Goal: Navigation & Orientation: Find specific page/section

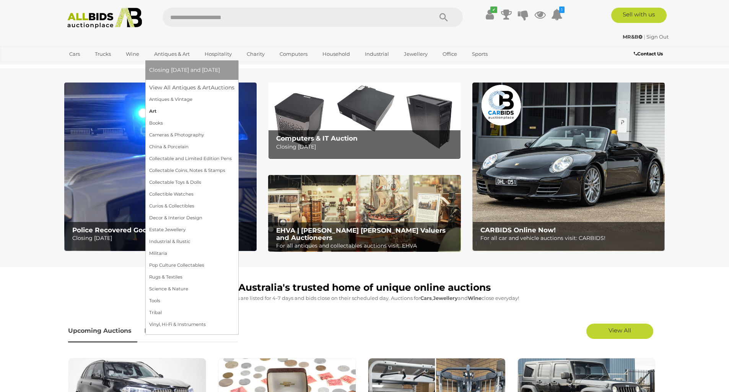
click at [154, 112] on link "Art" at bounding box center [191, 112] width 85 height 12
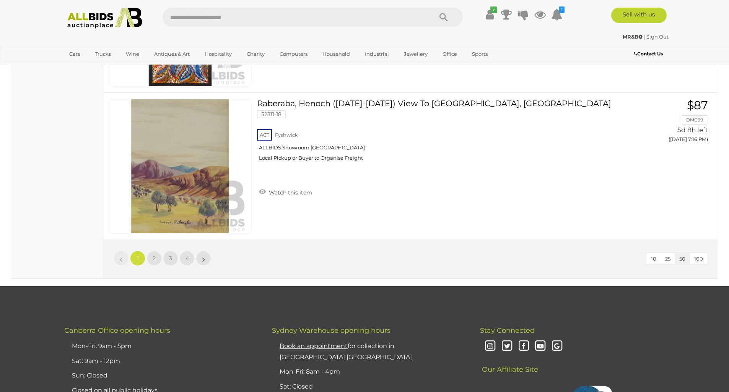
scroll to position [7270, 0]
click at [153, 255] on span "2" at bounding box center [154, 258] width 3 height 7
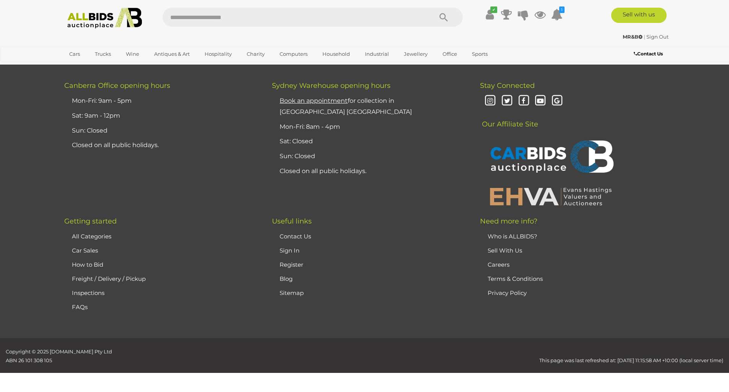
scroll to position [72, 0]
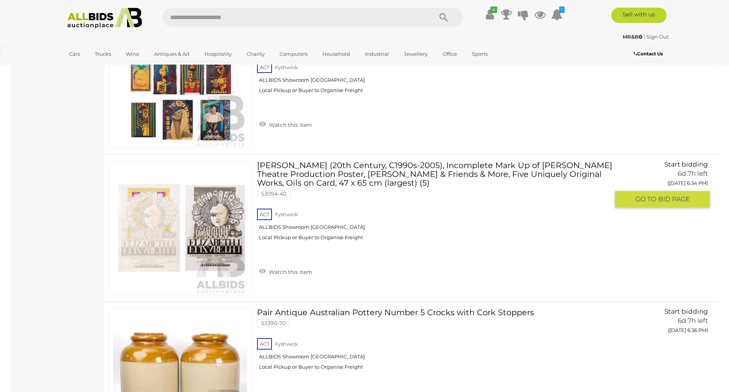
scroll to position [7064, 0]
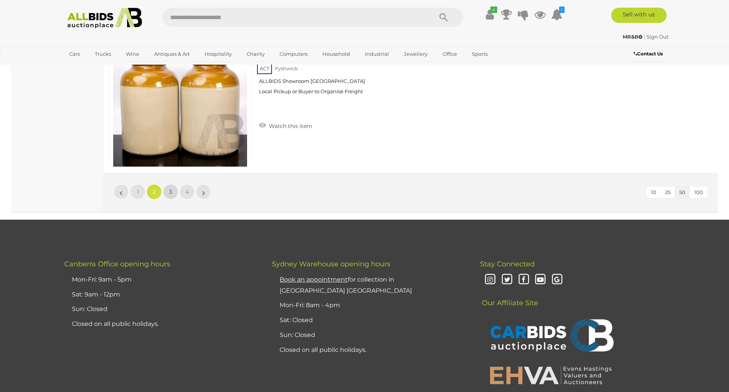
click at [173, 191] on link "3" at bounding box center [170, 191] width 15 height 15
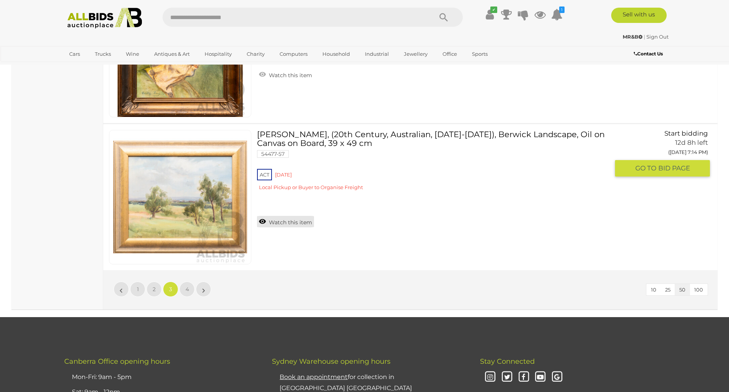
scroll to position [7239, 0]
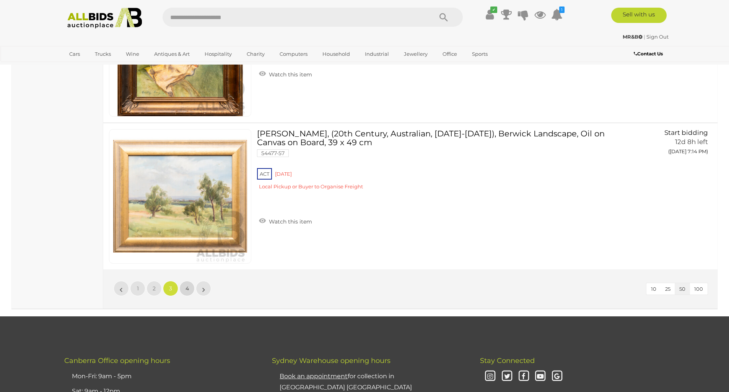
click at [188, 288] on span "4" at bounding box center [186, 288] width 3 height 7
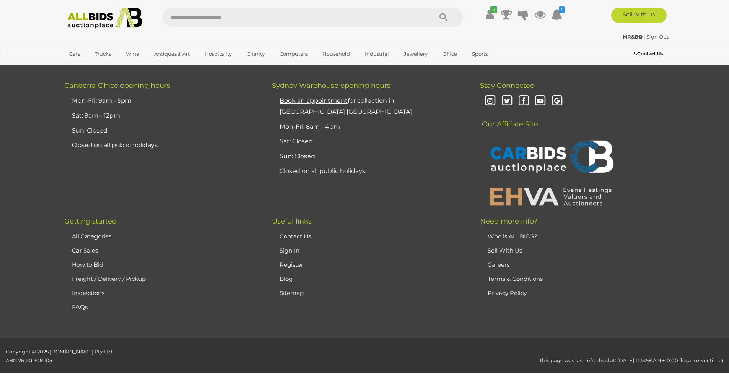
scroll to position [72, 0]
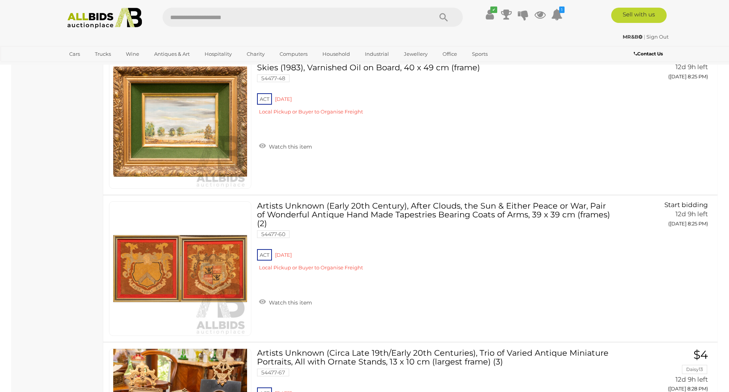
scroll to position [6578, 0]
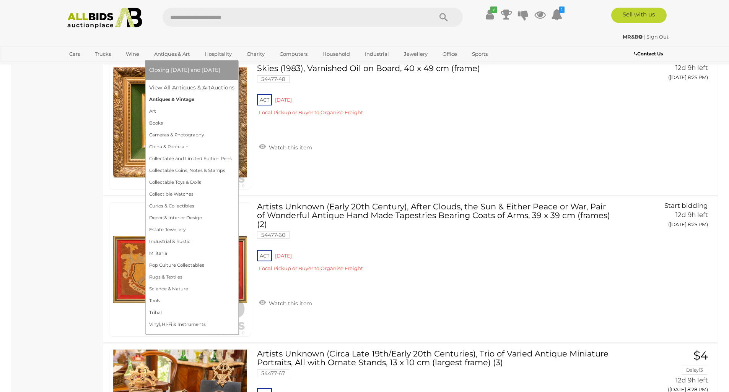
click at [168, 99] on link "Antiques & Vintage" at bounding box center [191, 100] width 85 height 12
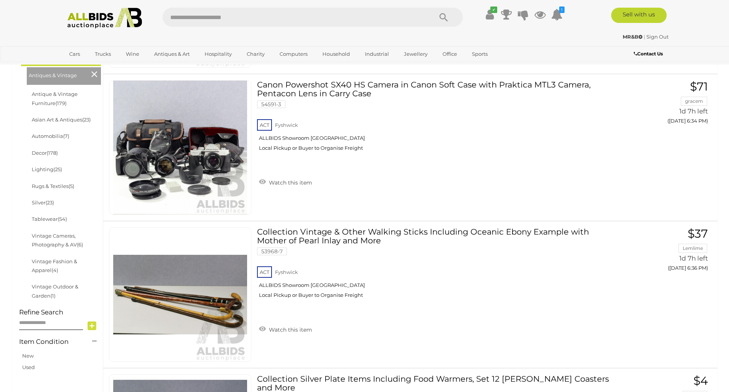
scroll to position [232, 0]
click at [45, 216] on link "Tablewear (54)" at bounding box center [49, 219] width 35 height 6
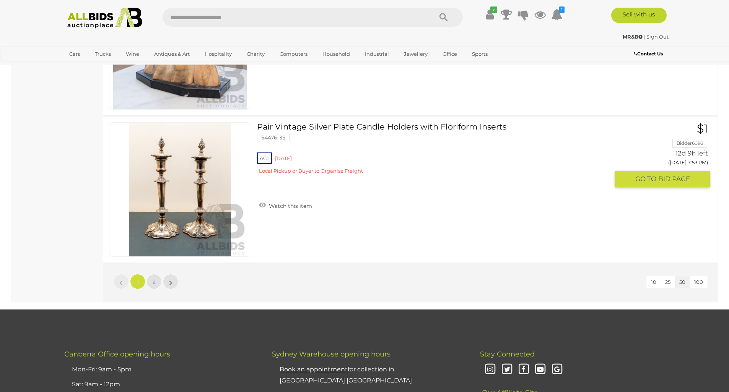
scroll to position [7212, 0]
click at [151, 280] on link "2" at bounding box center [153, 281] width 15 height 15
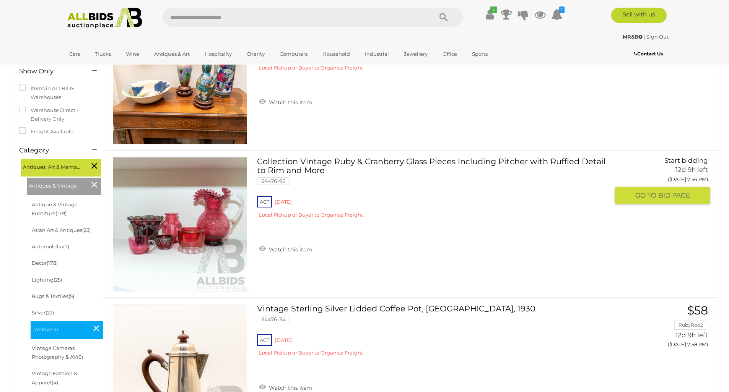
scroll to position [113, 0]
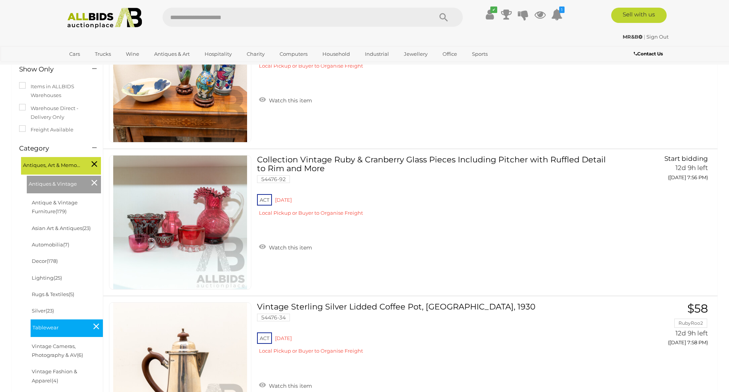
click at [95, 323] on icon at bounding box center [96, 327] width 6 height 10
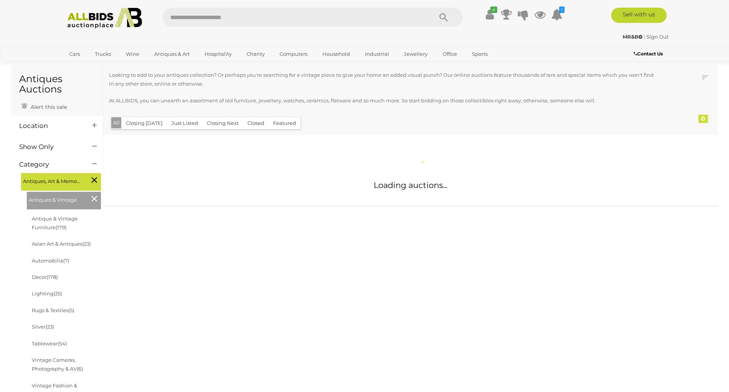
scroll to position [24, 0]
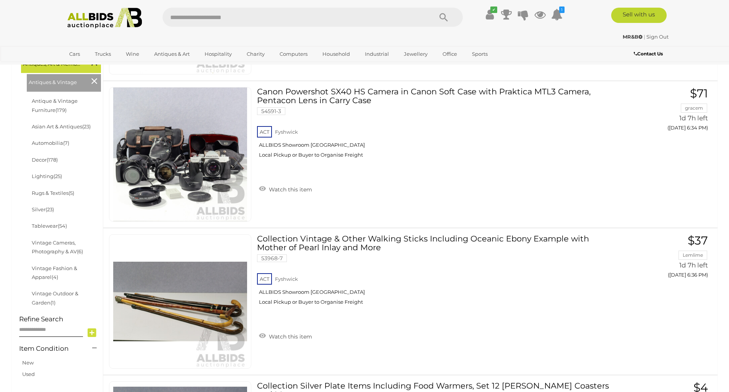
scroll to position [226, 0]
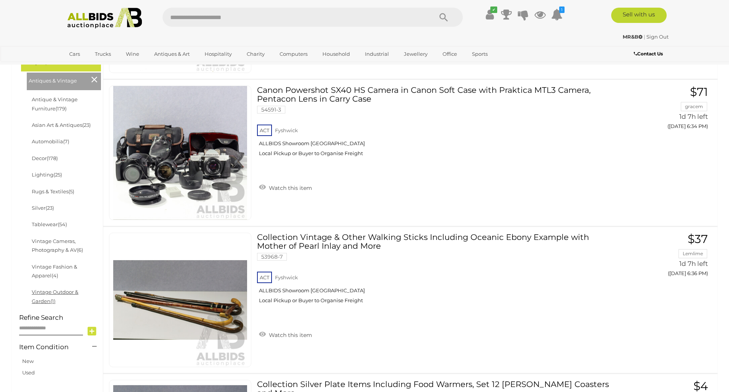
click at [58, 289] on link "Vintage Outdoor & Garden (1)" at bounding box center [55, 296] width 47 height 15
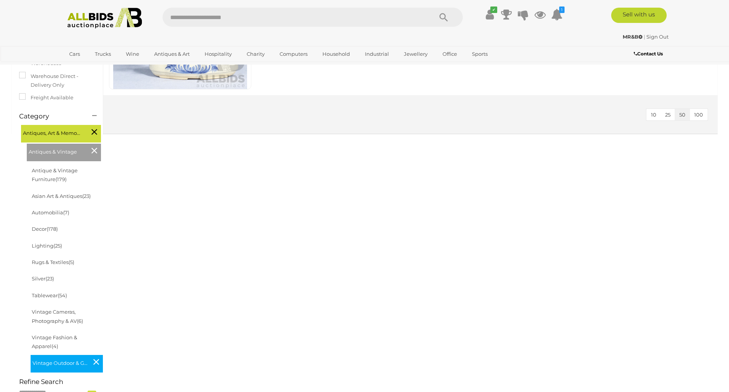
scroll to position [209, 0]
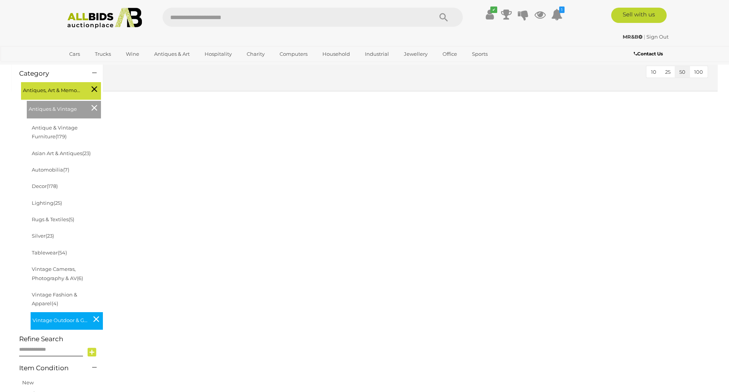
click at [97, 314] on icon at bounding box center [96, 319] width 6 height 10
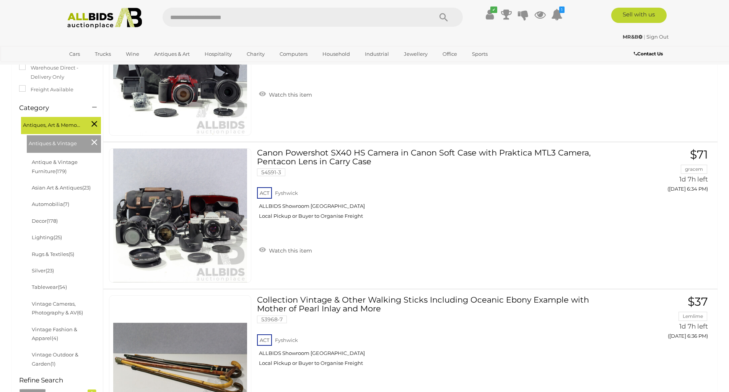
scroll to position [164, 0]
click at [41, 235] on link "Lighting (25)" at bounding box center [47, 237] width 30 height 6
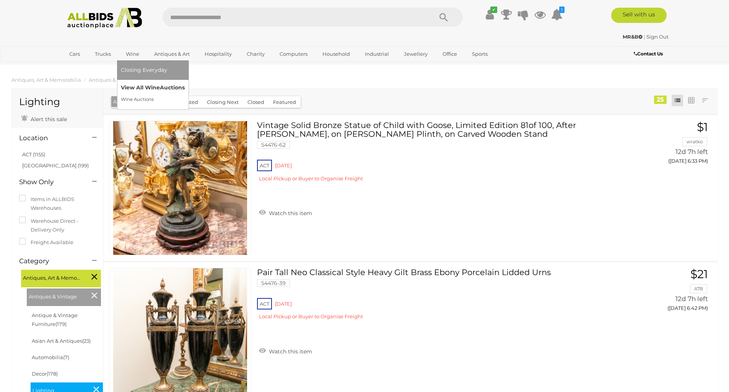
click at [139, 89] on link "View All Wine Auctions" at bounding box center [153, 88] width 64 height 12
